Goal: Task Accomplishment & Management: Manage account settings

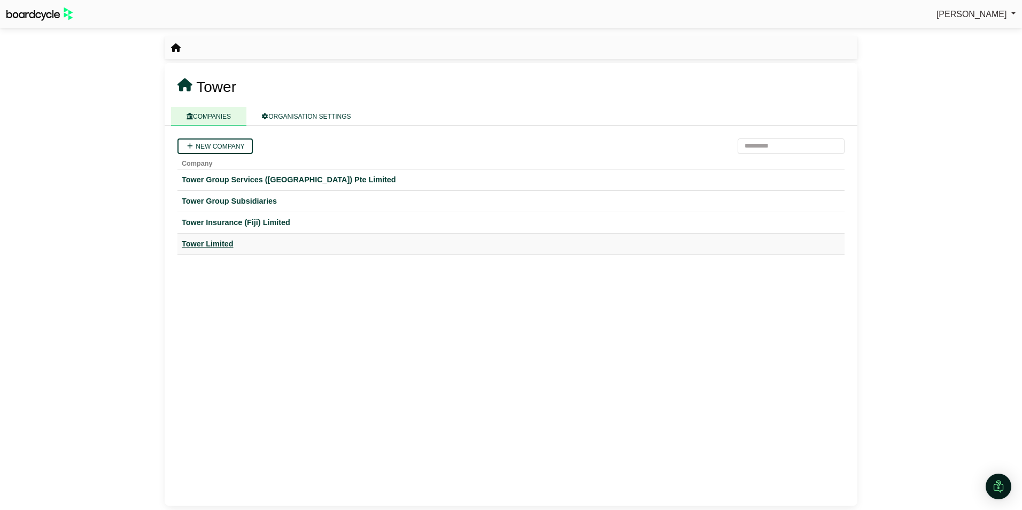
click at [219, 242] on div "Tower Limited" at bounding box center [511, 244] width 659 height 12
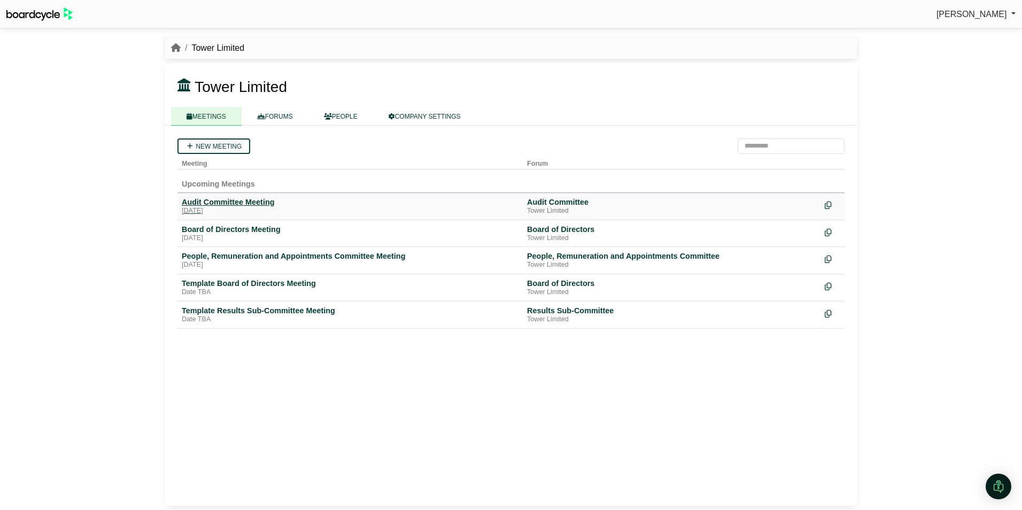
click at [212, 205] on div "Audit Committee Meeting" at bounding box center [350, 202] width 337 height 10
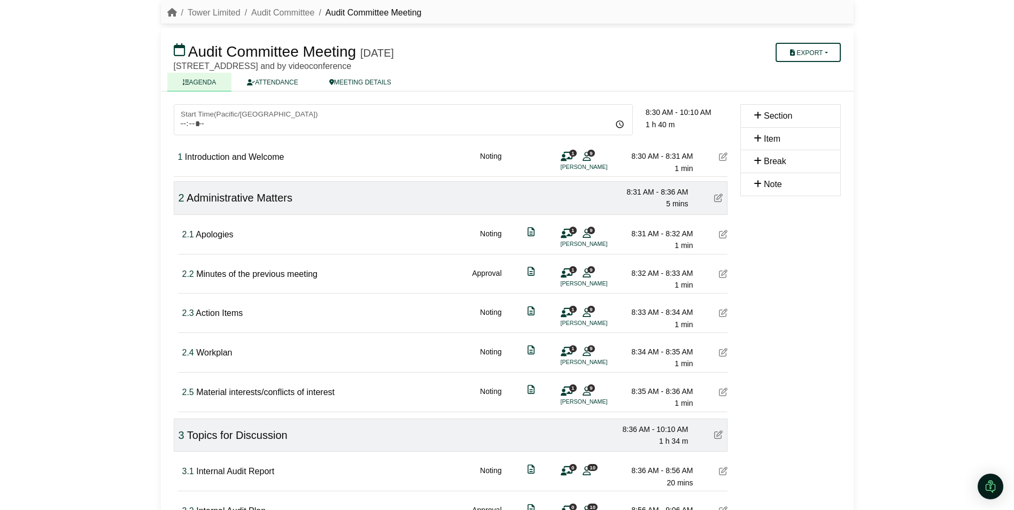
scroll to position [53, 0]
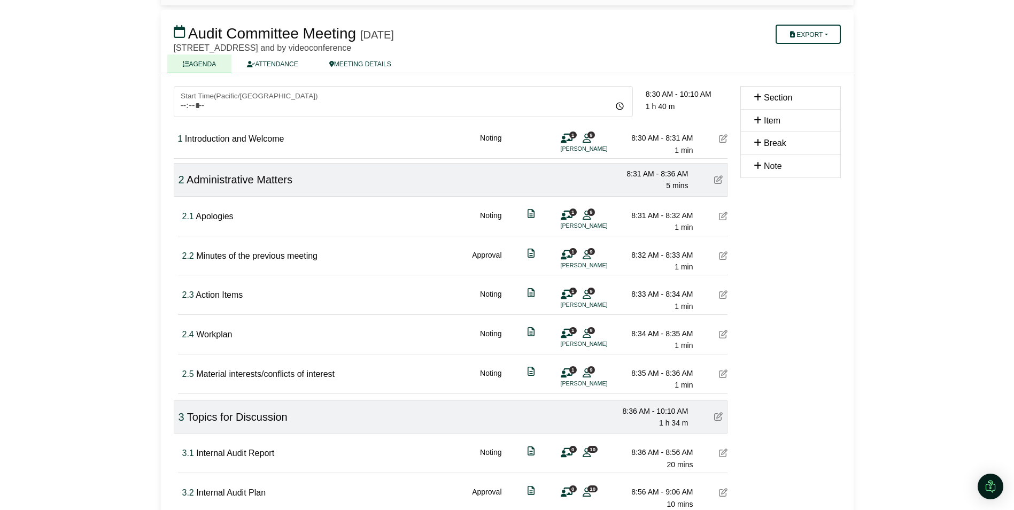
click at [722, 252] on icon at bounding box center [723, 255] width 9 height 9
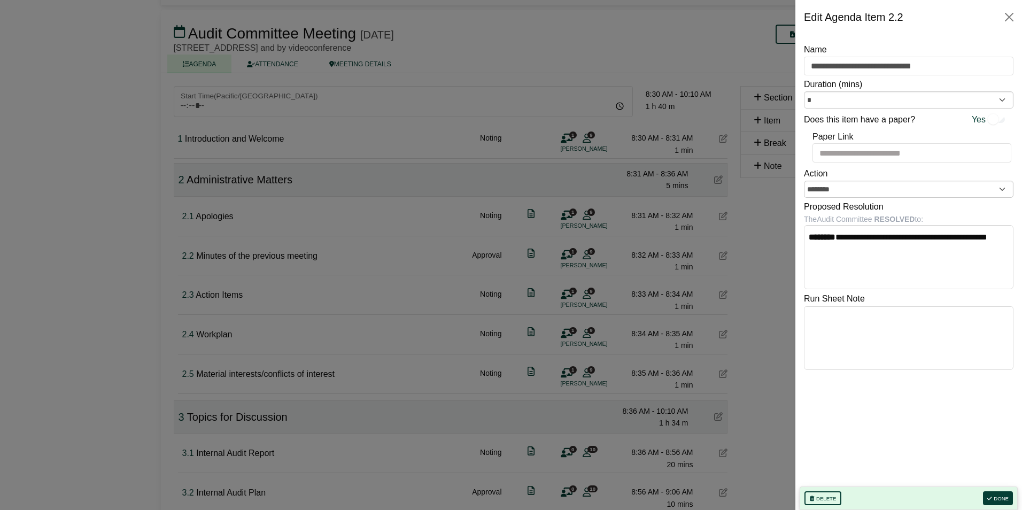
click at [756, 249] on div at bounding box center [511, 255] width 1022 height 510
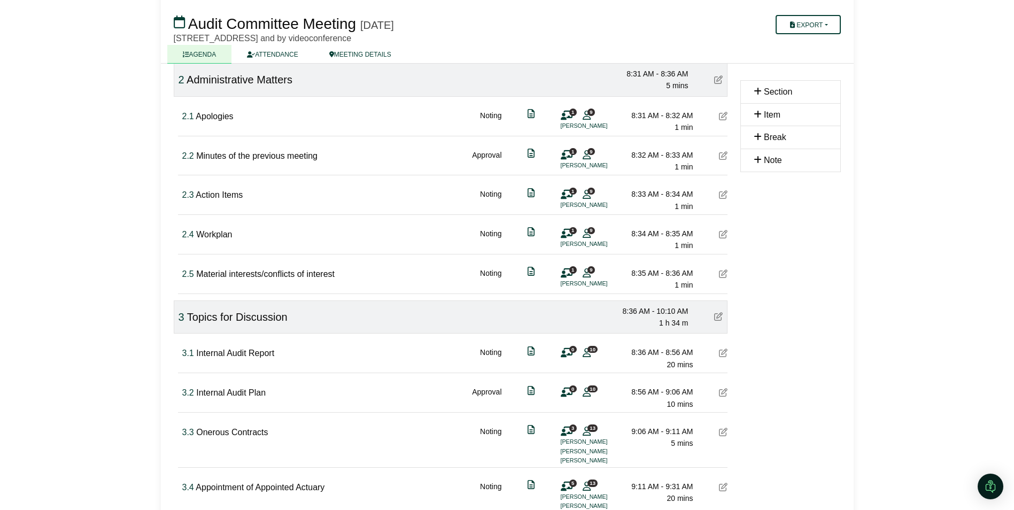
scroll to position [160, 0]
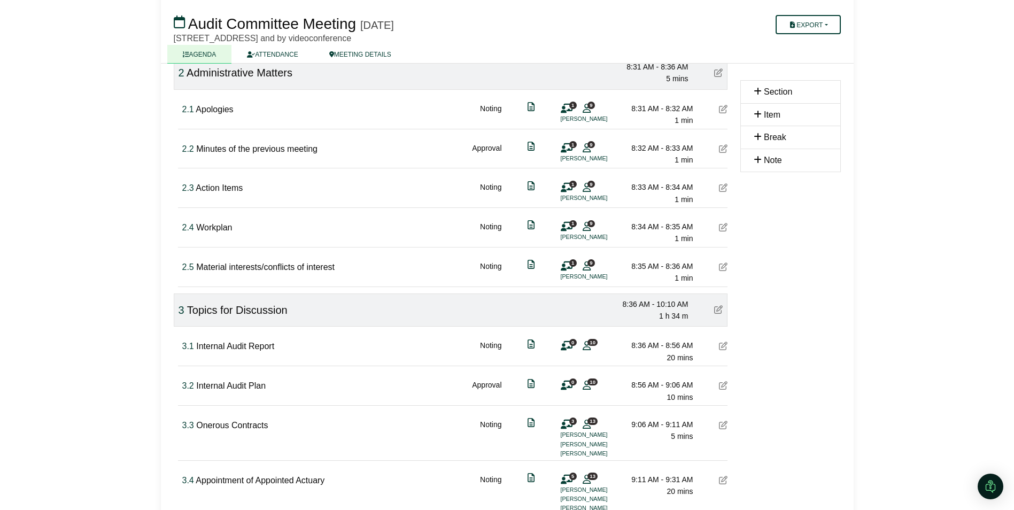
click at [716, 385] on div "3.2 Internal Audit Plan Approval 0 10 8:56 AM - 9:06 AM 10 mins" at bounding box center [454, 384] width 545 height 37
click at [722, 385] on icon at bounding box center [723, 385] width 9 height 9
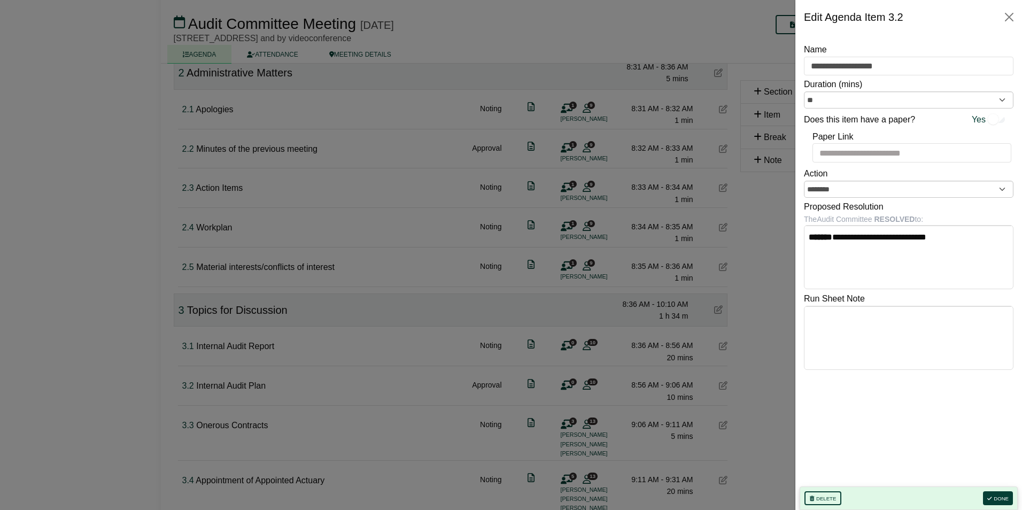
click at [769, 338] on div at bounding box center [511, 255] width 1022 height 510
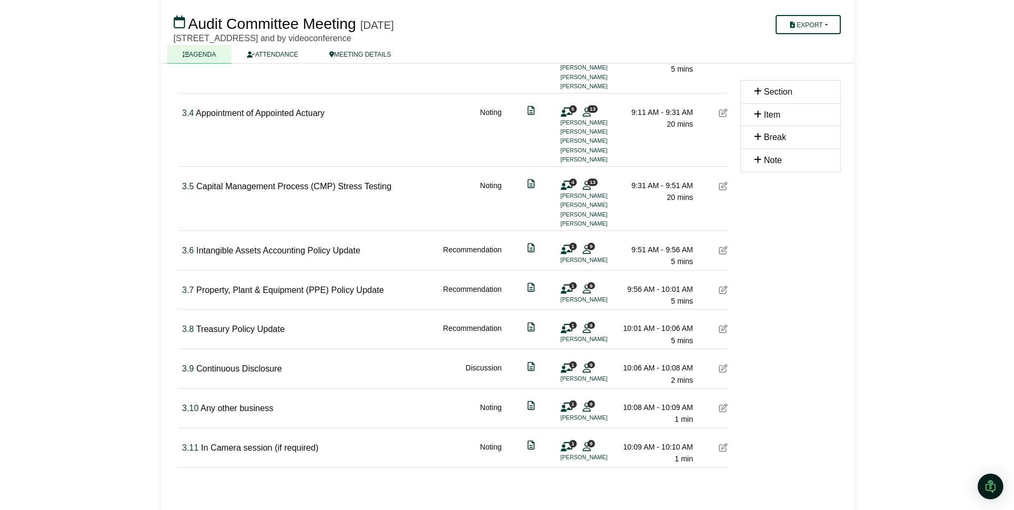
scroll to position [546, 0]
